Goal: Find specific fact: Find specific fact

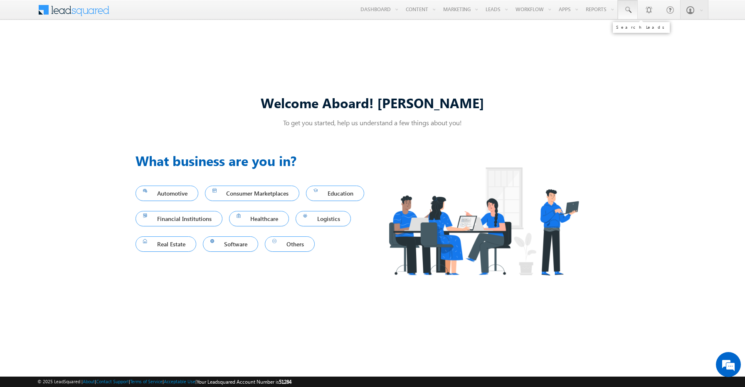
click at [625, 9] on span at bounding box center [627, 10] width 8 height 8
paste input "7467854564"
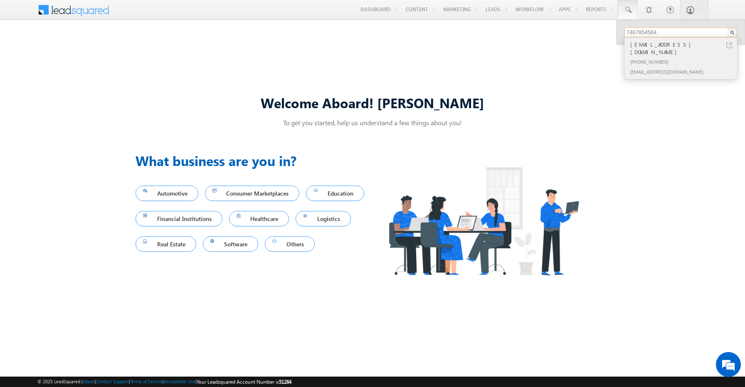
type input "7467854564"
click at [680, 47] on div "[EMAIL_ADDRESS][DOMAIN_NAME]" at bounding box center [683, 48] width 111 height 17
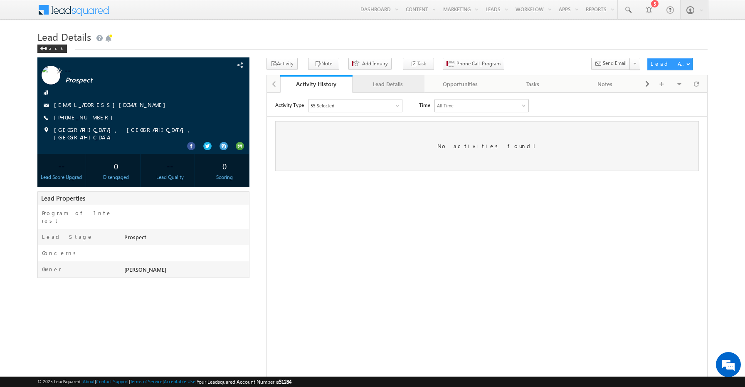
click at [386, 88] on div "Lead Details" at bounding box center [388, 84] width 58 height 10
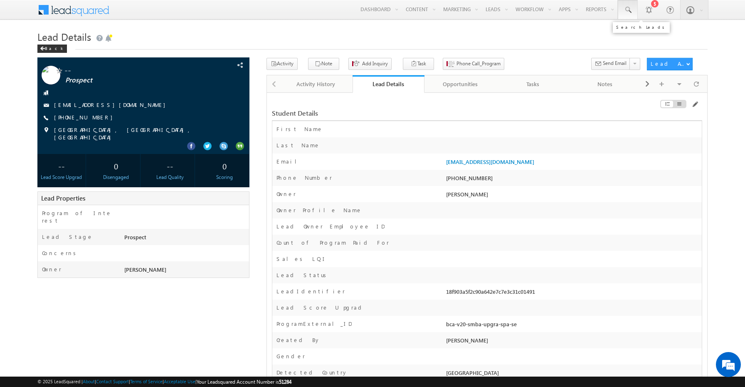
click at [632, 16] on link at bounding box center [628, 9] width 20 height 19
paste input "8765765647"
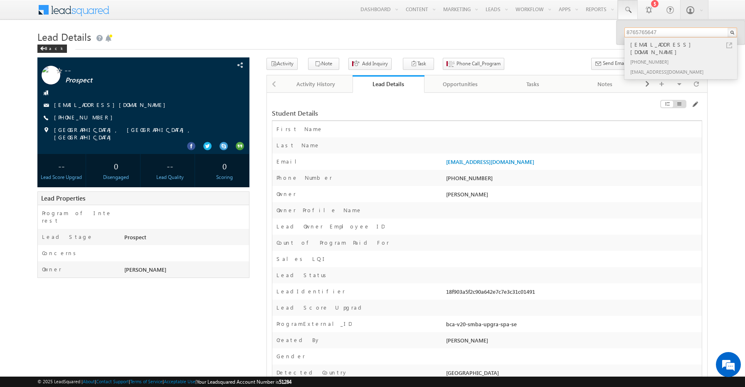
type input "8765765647"
click at [677, 47] on div "[EMAIL_ADDRESS][DOMAIN_NAME]" at bounding box center [683, 48] width 111 height 17
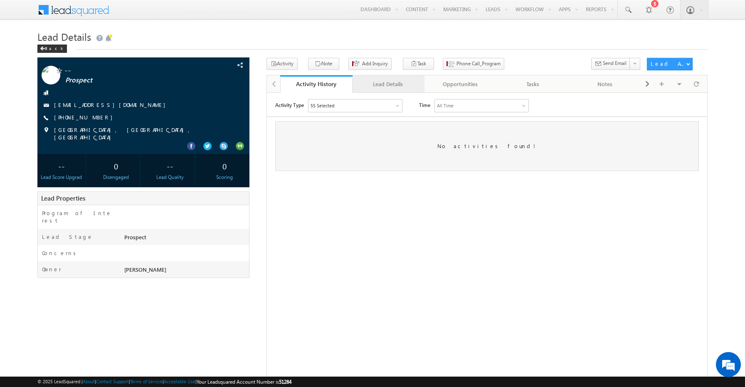
click at [378, 87] on div "Lead Details" at bounding box center [388, 84] width 58 height 10
click at [392, 84] on div "Lead Details" at bounding box center [388, 84] width 58 height 10
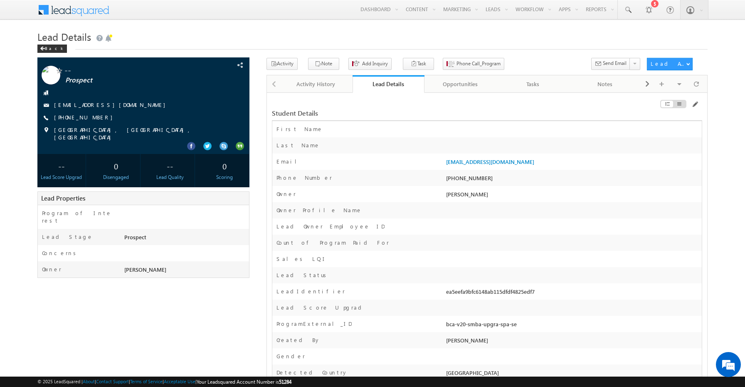
drag, startPoint x: 491, startPoint y: 179, endPoint x: 460, endPoint y: 178, distance: 31.6
click at [460, 178] on div "[PHONE_NUMBER]" at bounding box center [573, 180] width 258 height 12
copy div "8765765647"
click at [254, 30] on h1 "Lead Details" at bounding box center [372, 36] width 670 height 16
click at [631, 7] on span at bounding box center [627, 10] width 8 height 8
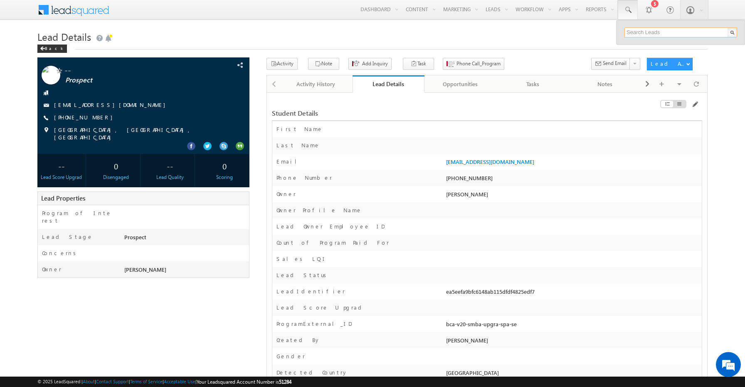
paste input "8657857655"
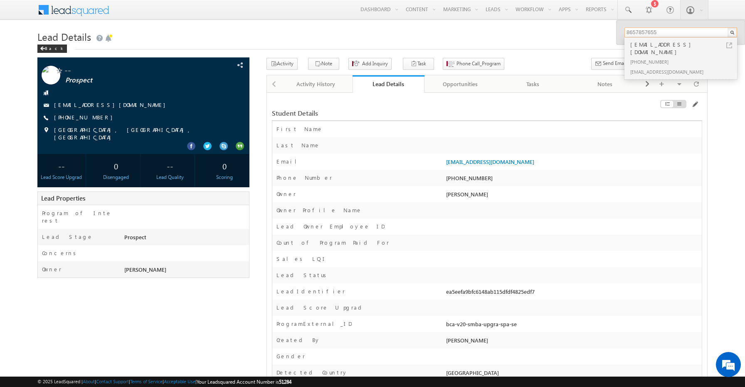
type input "8657857655"
